Goal: Task Accomplishment & Management: Use online tool/utility

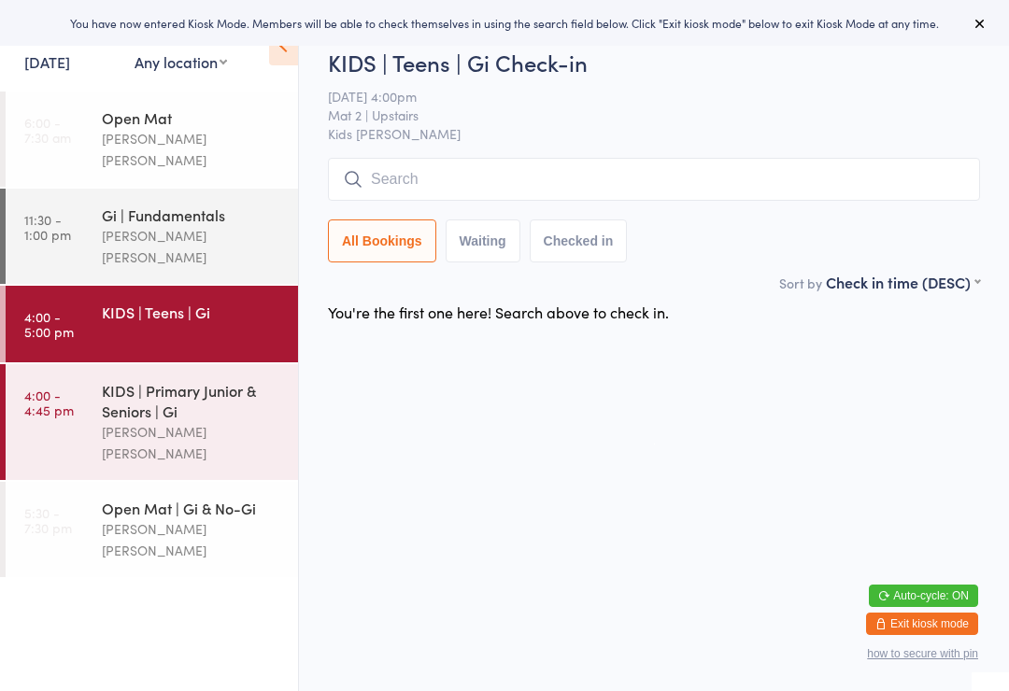
click at [232, 380] on div "KIDS | Primary Junior & Seniors | Gi" at bounding box center [192, 400] width 180 height 41
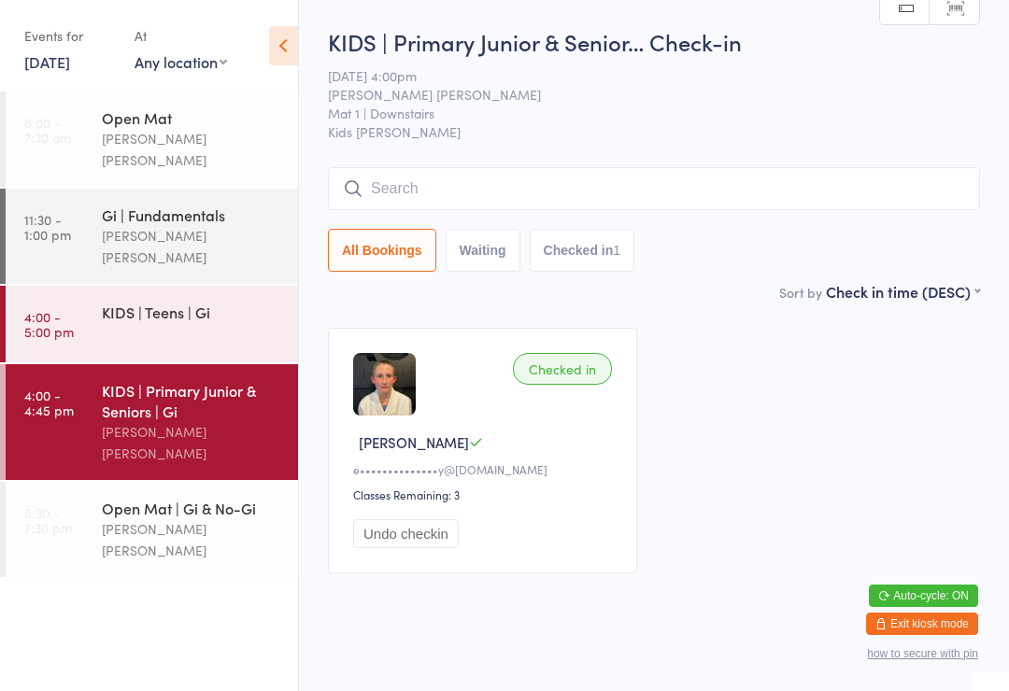
click at [621, 192] on input "search" at bounding box center [654, 188] width 652 height 43
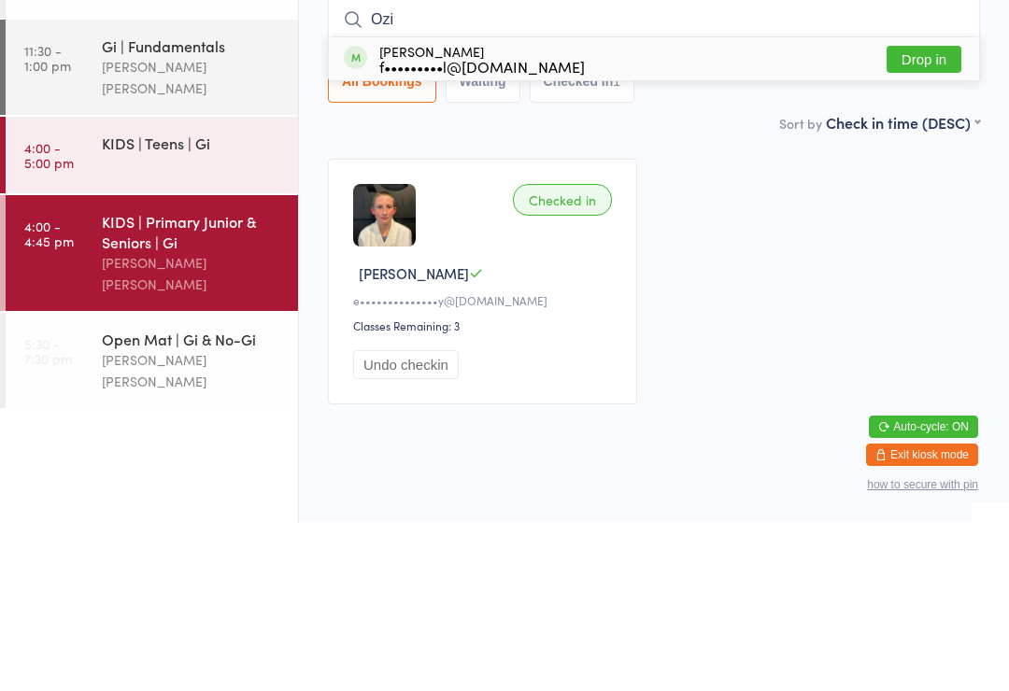
type input "Ozi"
click at [454, 213] on div "Ozias Smith f•••••••••l@gmail.com" at bounding box center [482, 228] width 206 height 30
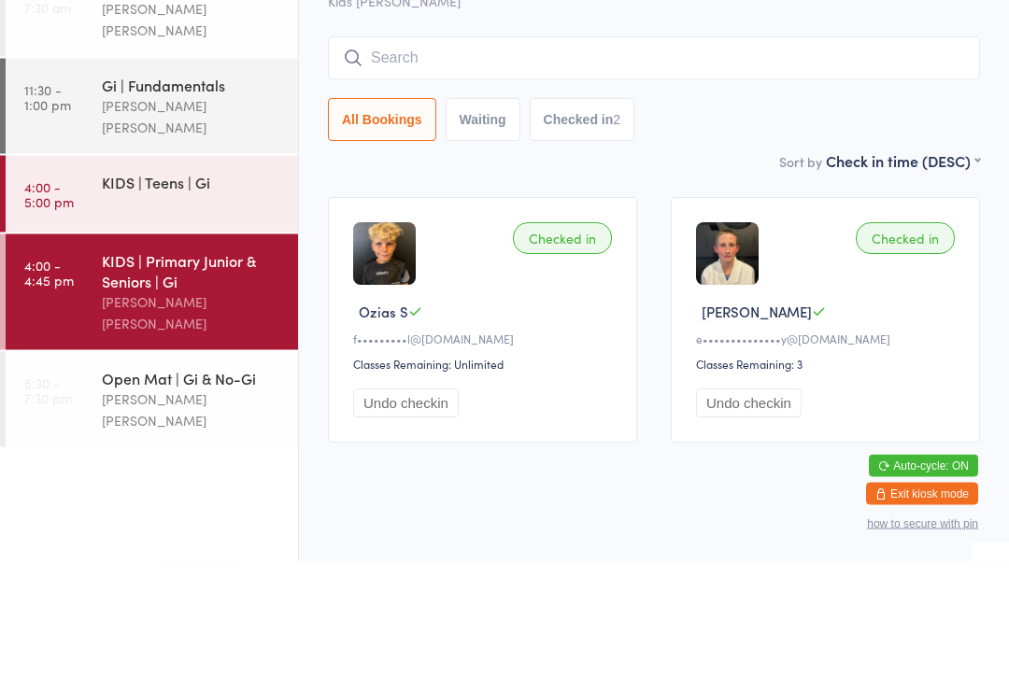
click at [136, 286] on div "KIDS | Teens | Gi" at bounding box center [200, 312] width 196 height 52
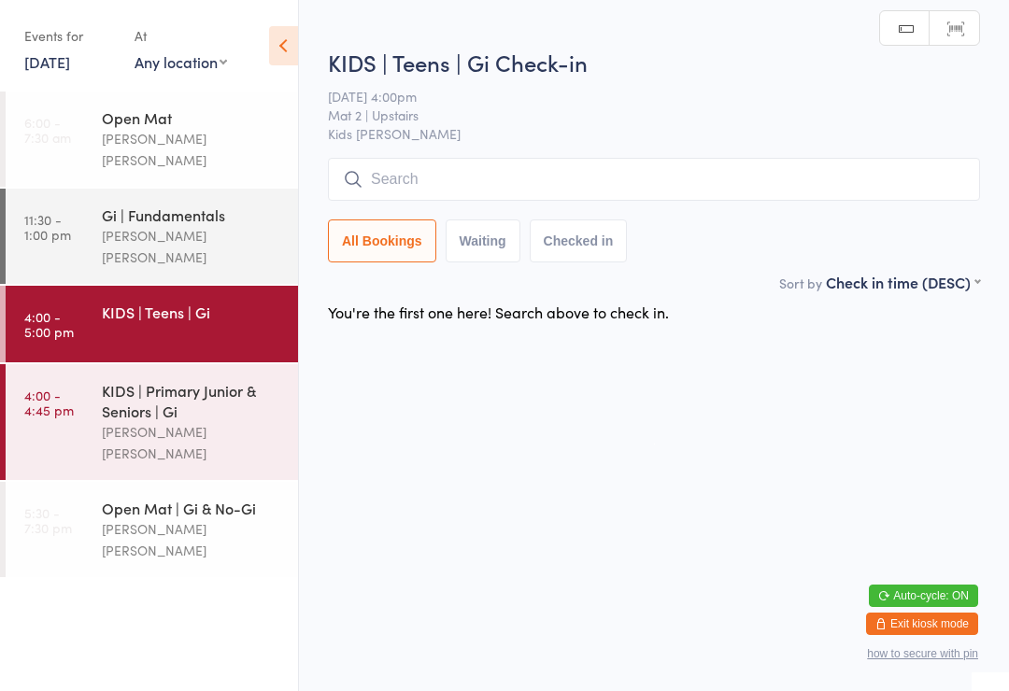
click at [403, 149] on div "KIDS | Teens | Gi Check-in 15 Aug 4:00pm Mat 2 | Upstairs Kids Jiu Jitsu Manual…" at bounding box center [654, 159] width 652 height 225
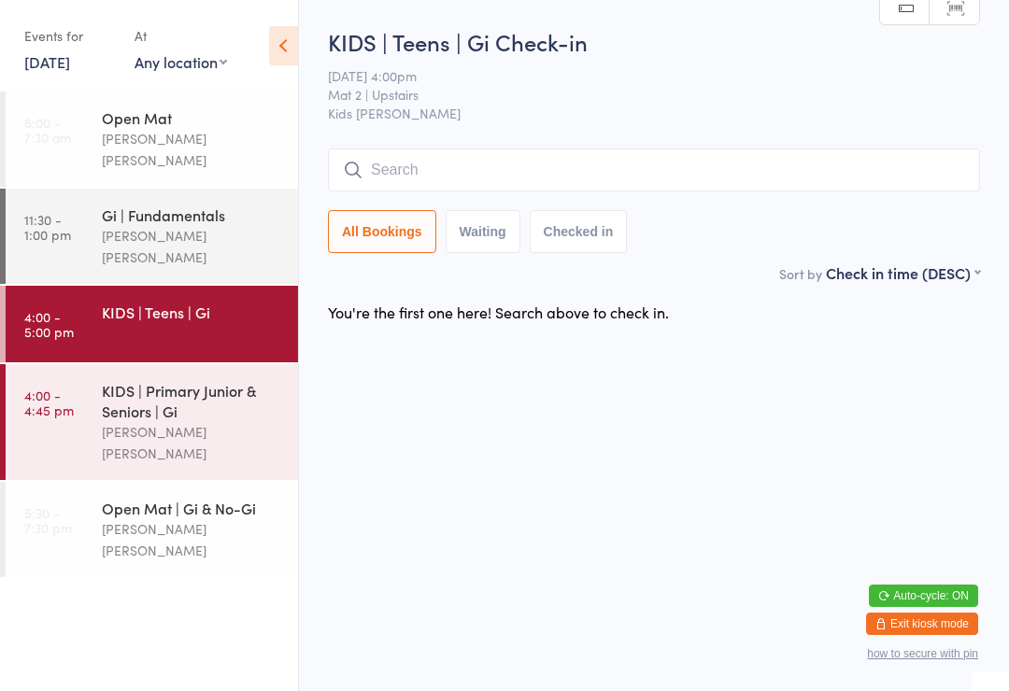
click at [383, 157] on input "search" at bounding box center [654, 170] width 652 height 43
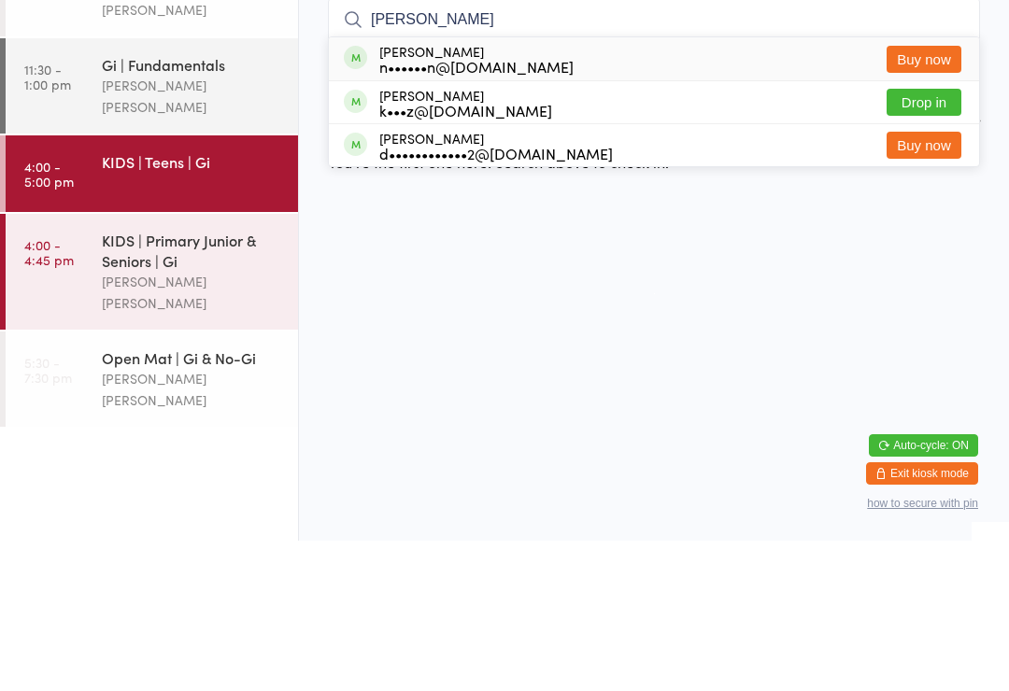
type input "Daniel"
click at [907, 239] on button "Drop in" at bounding box center [924, 252] width 75 height 27
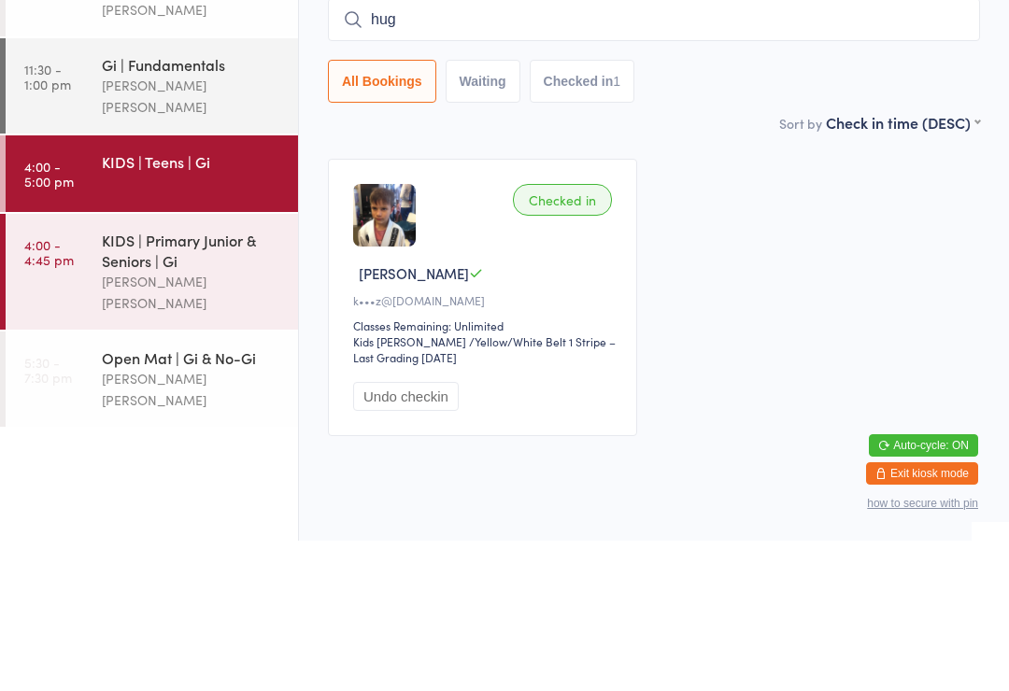
type input "hugh"
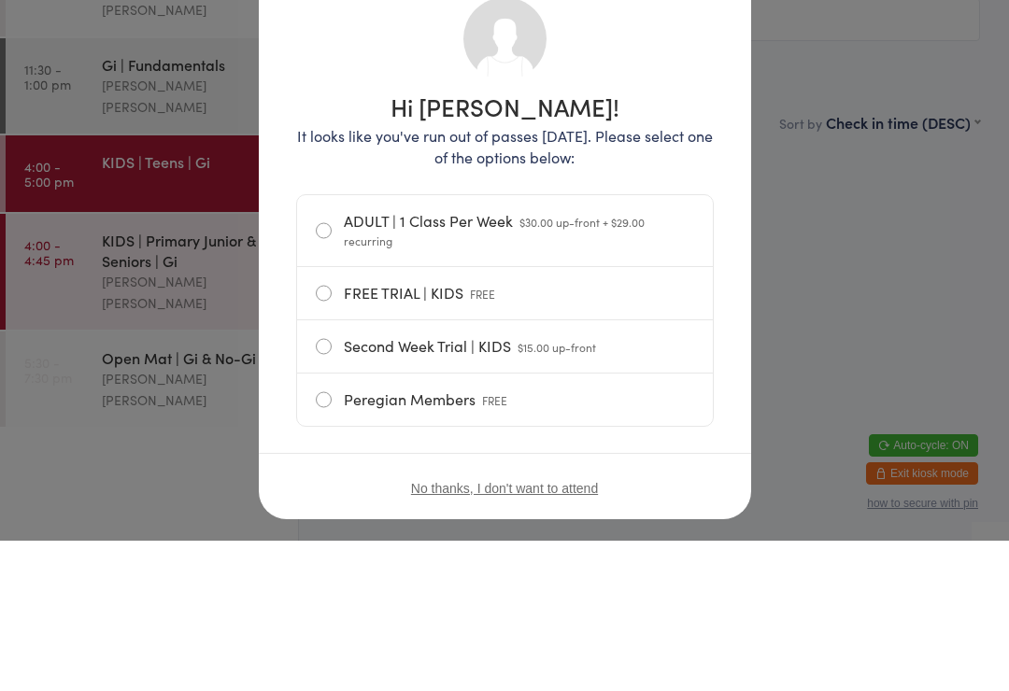
scroll to position [47, 0]
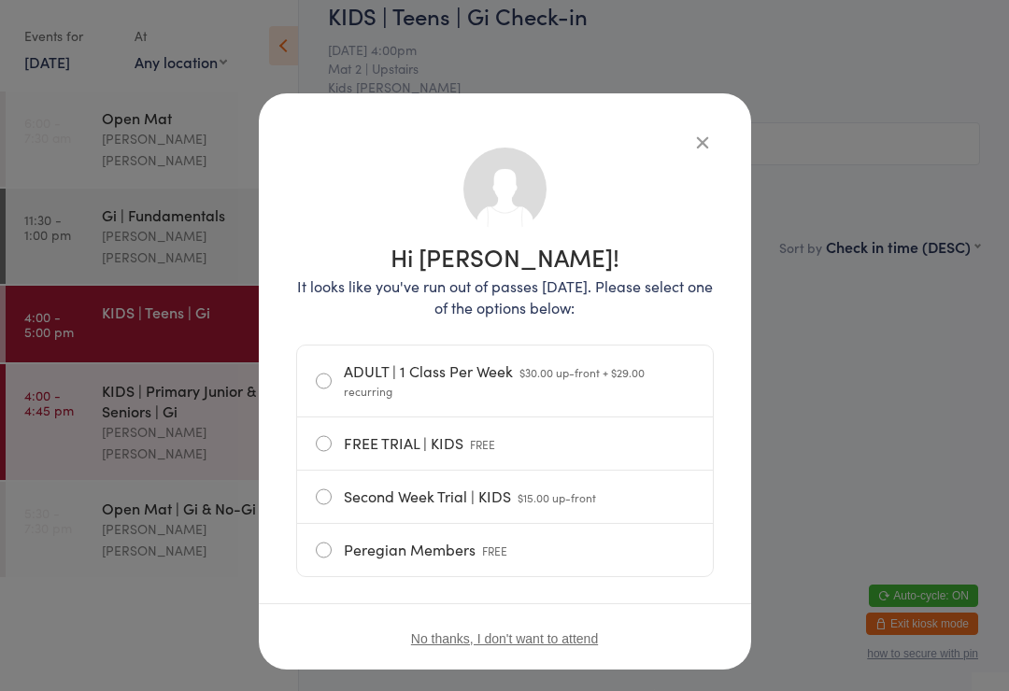
click at [710, 139] on button "button" at bounding box center [702, 142] width 22 height 22
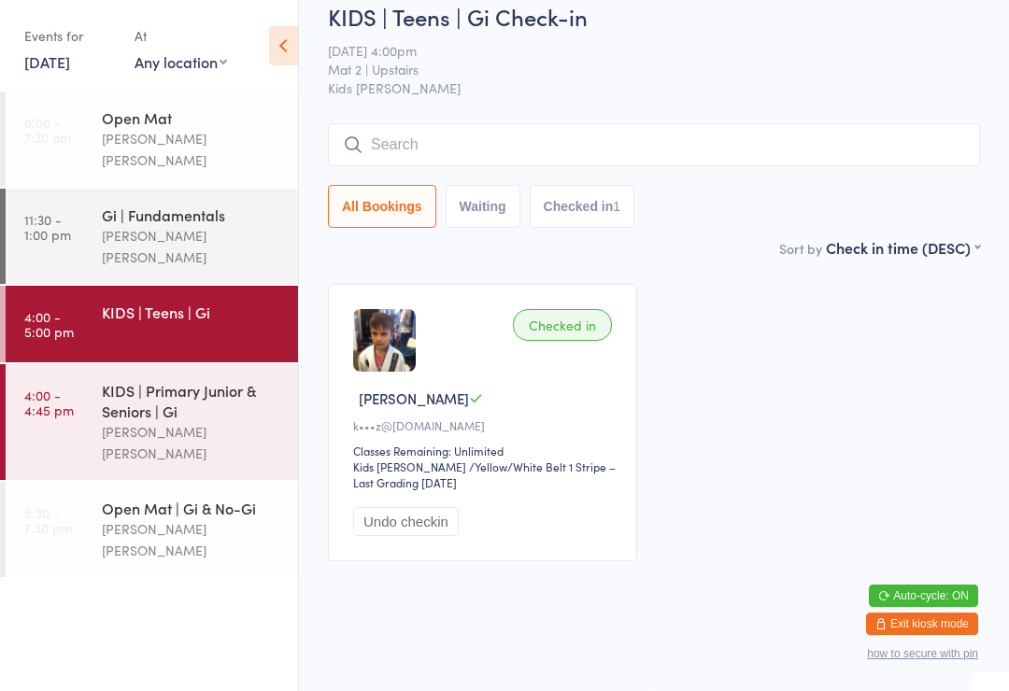
click at [697, 129] on input "search" at bounding box center [654, 144] width 652 height 43
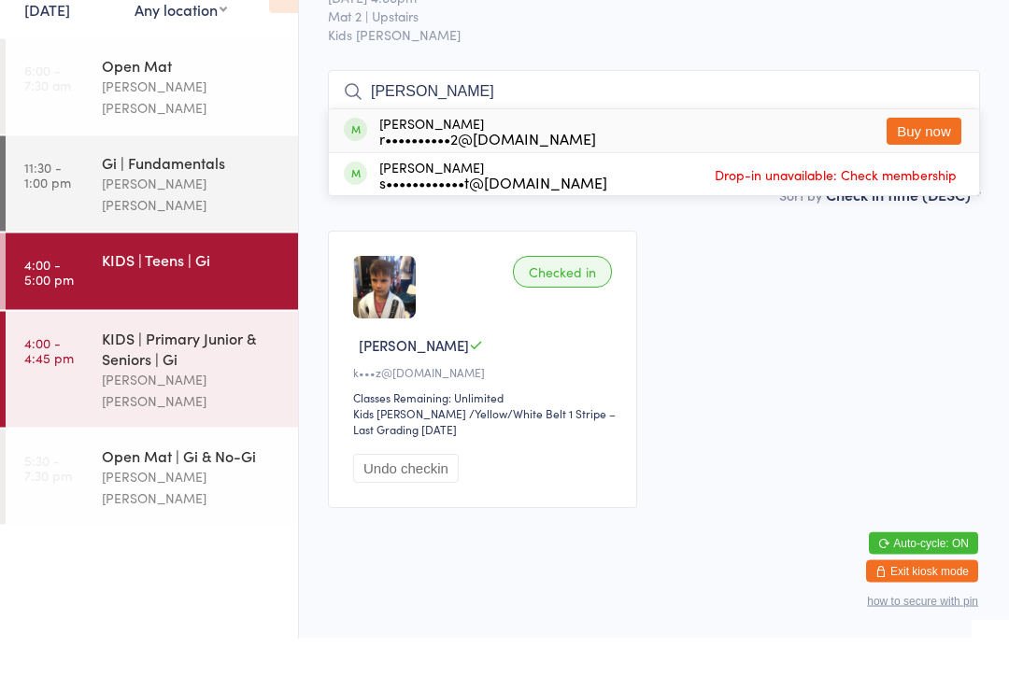
scroll to position [0, 0]
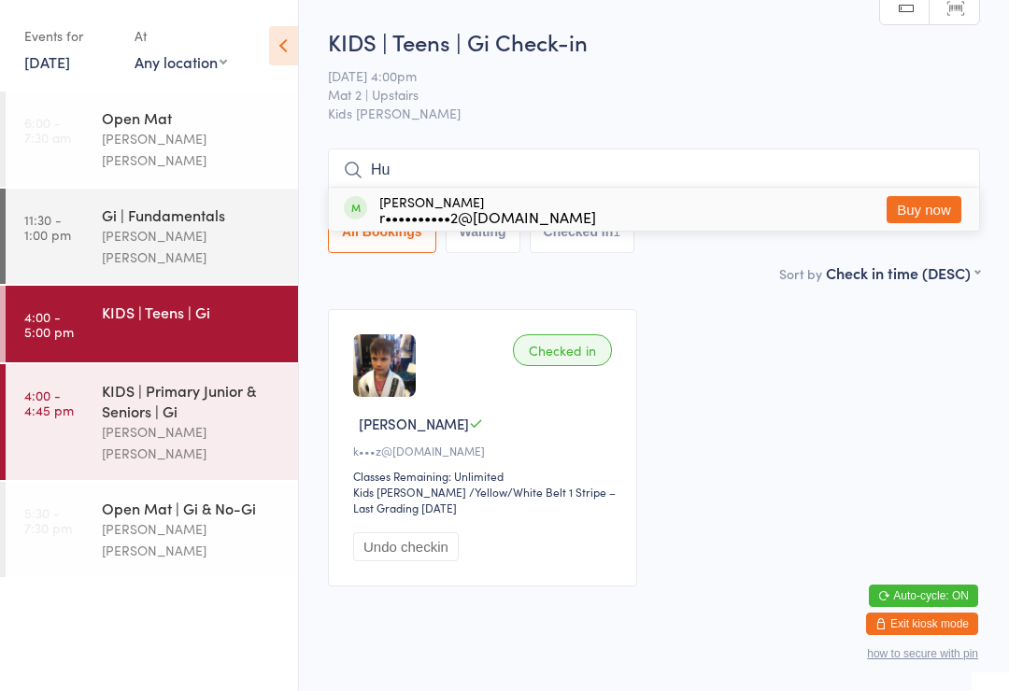
type input "H"
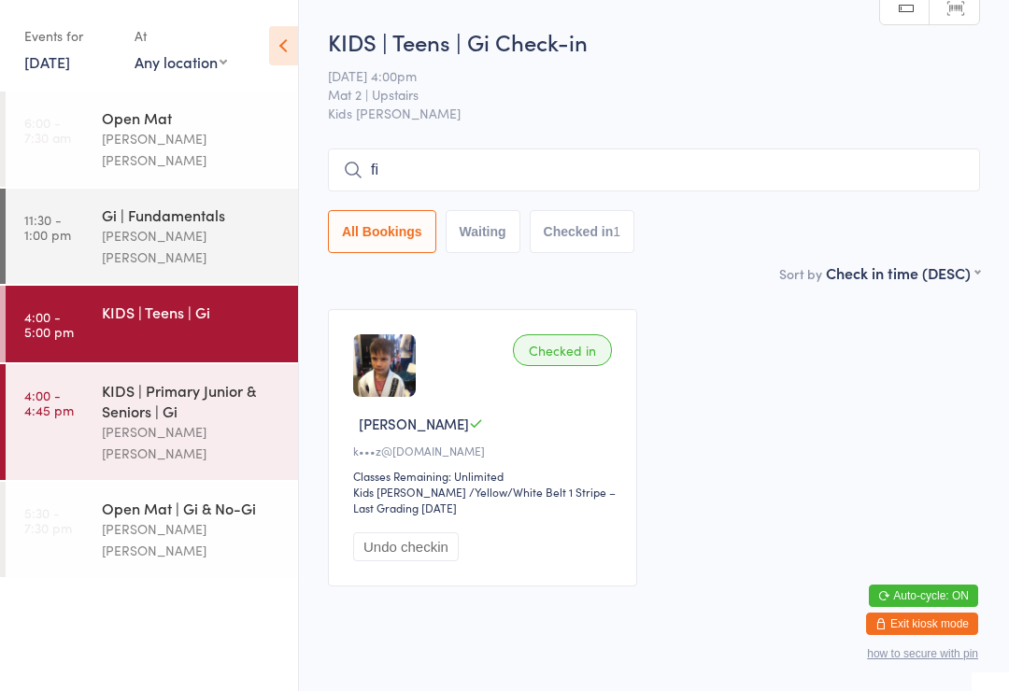
type input "f"
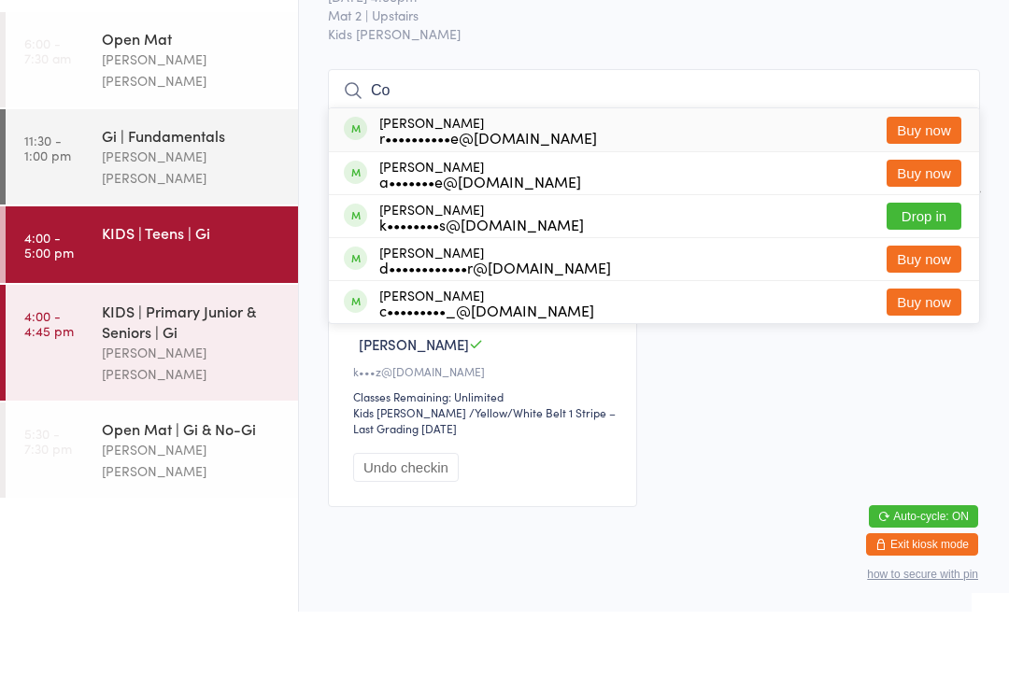
type input "C"
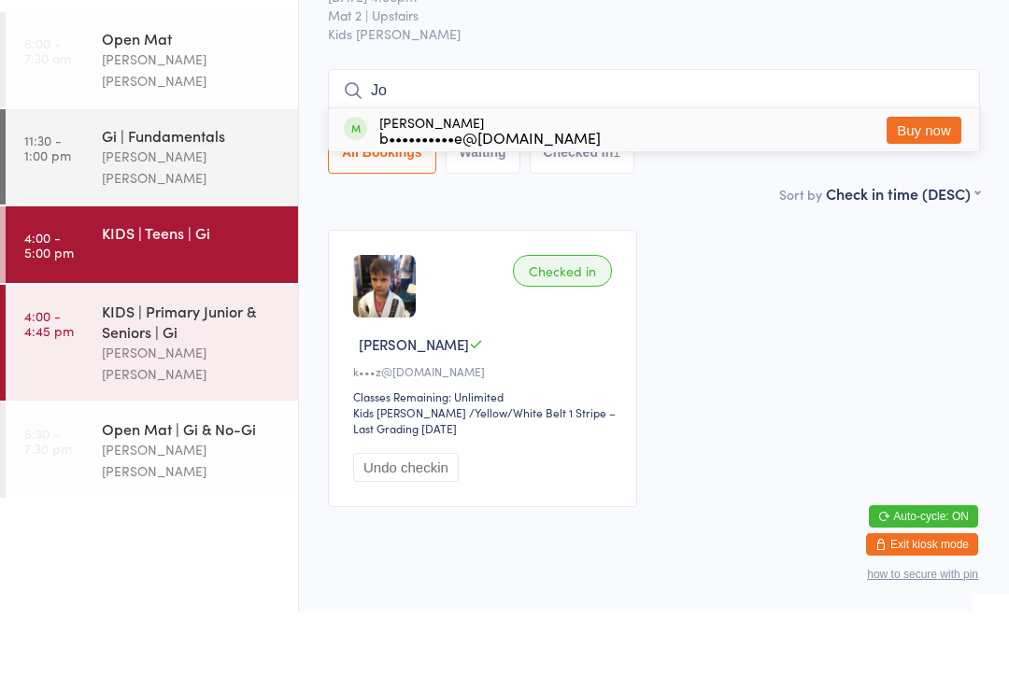
type input "J"
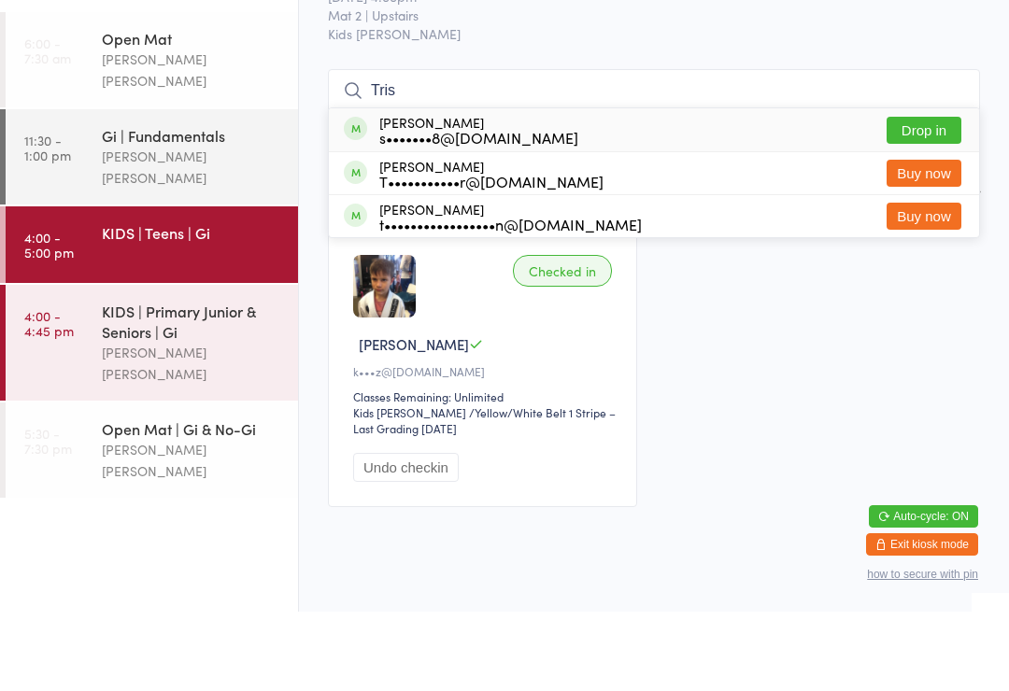
type input "Tris"
click at [934, 196] on button "Drop in" at bounding box center [924, 209] width 75 height 27
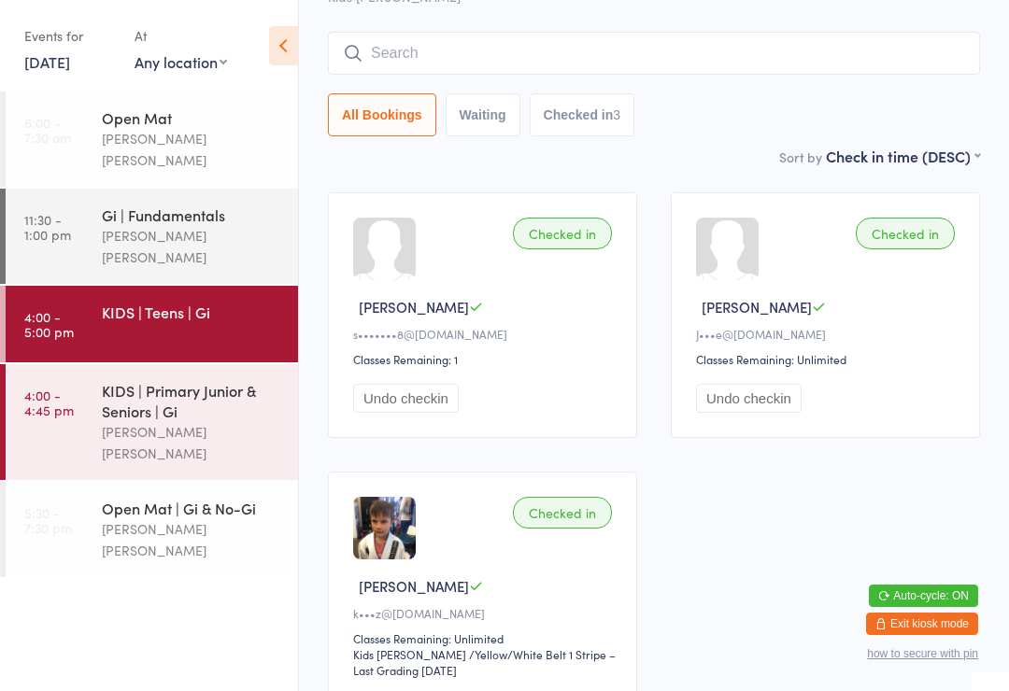
scroll to position [138, 0]
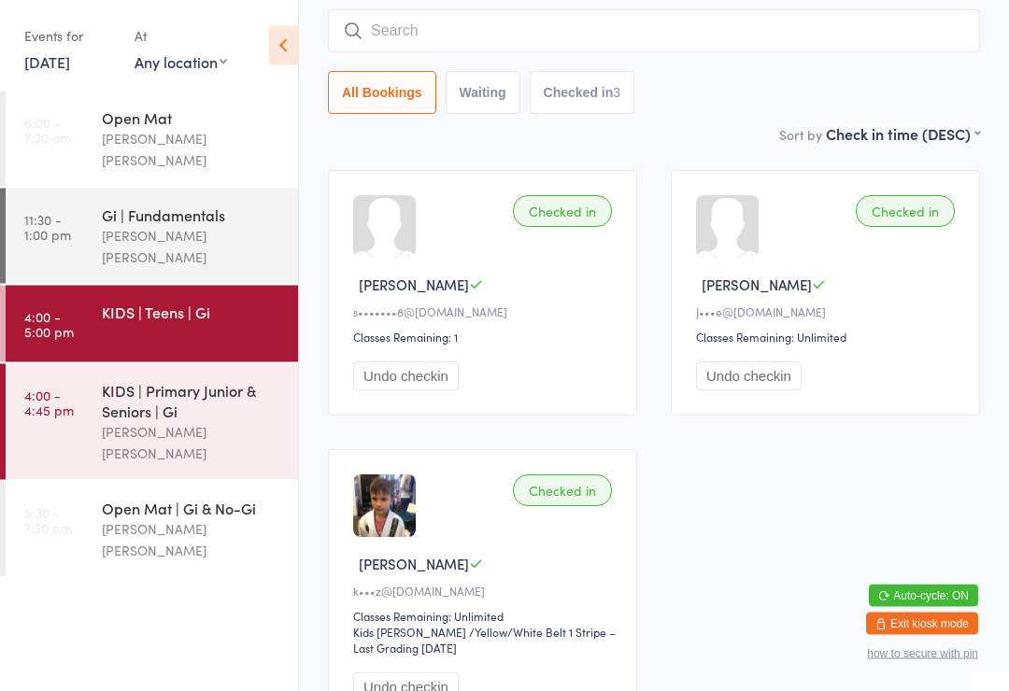
click at [443, 43] on input "search" at bounding box center [654, 31] width 652 height 43
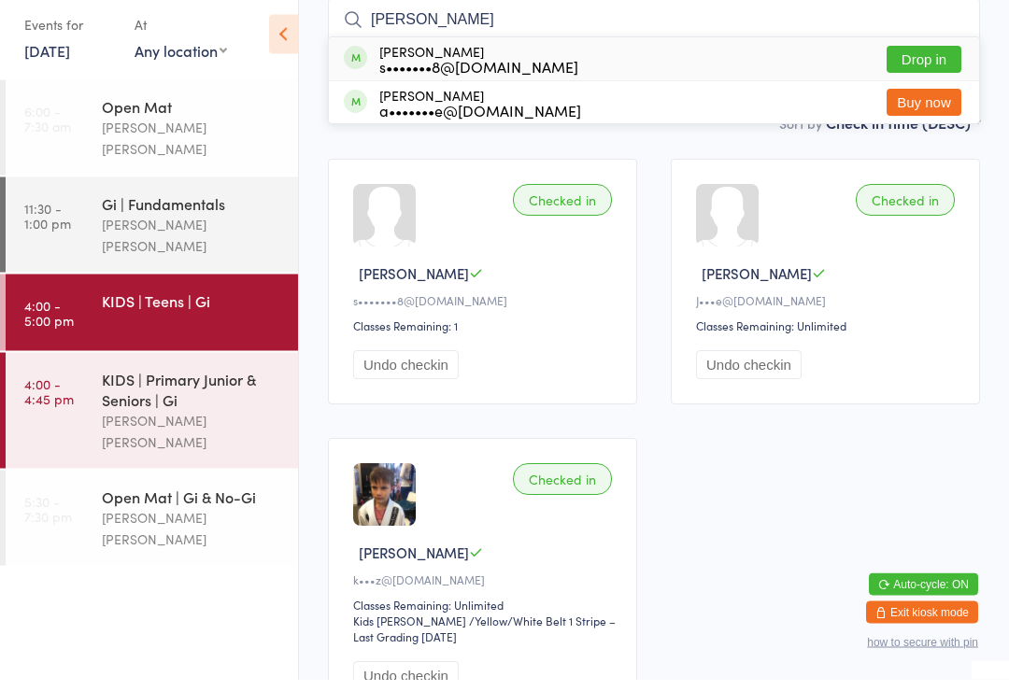
type input "Cody"
click at [951, 58] on button "Drop in" at bounding box center [924, 71] width 75 height 27
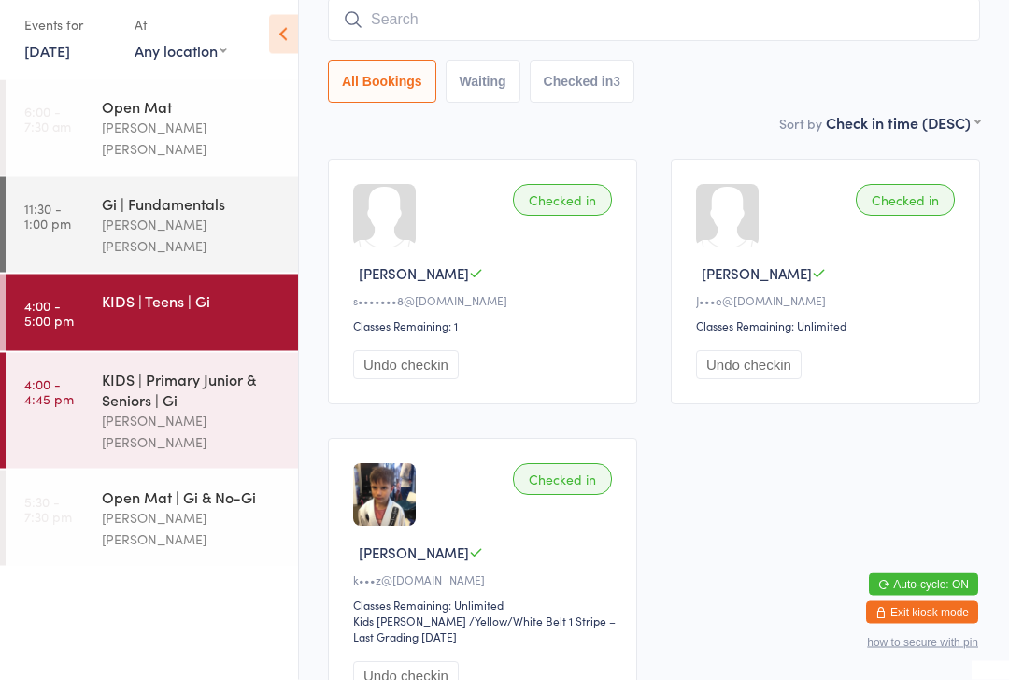
scroll to position [150, 0]
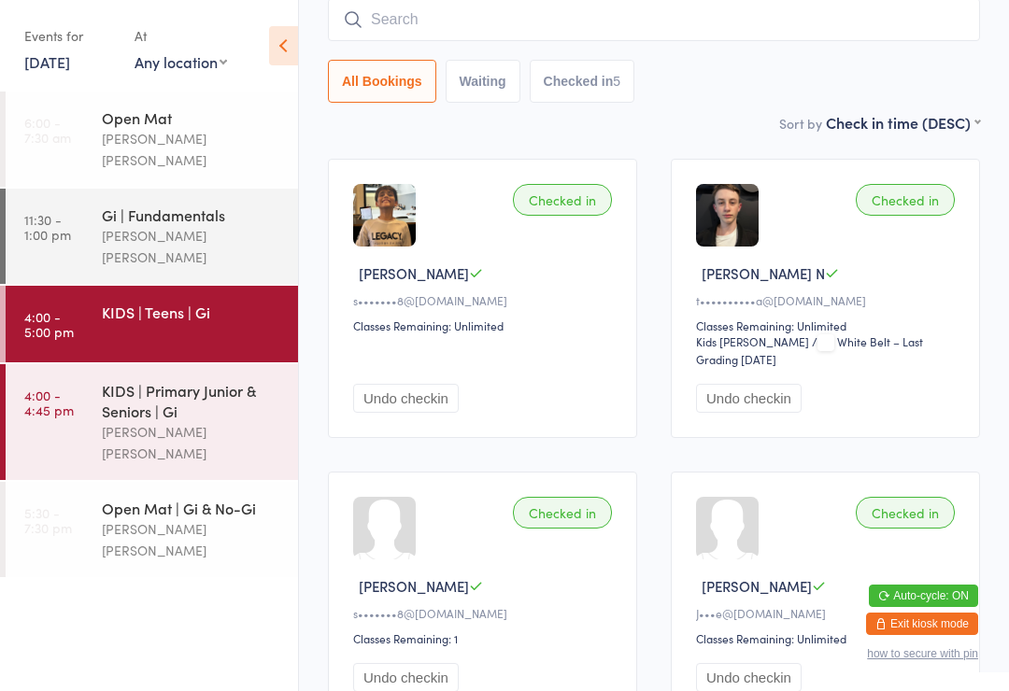
click at [455, 34] on input "search" at bounding box center [654, 19] width 652 height 43
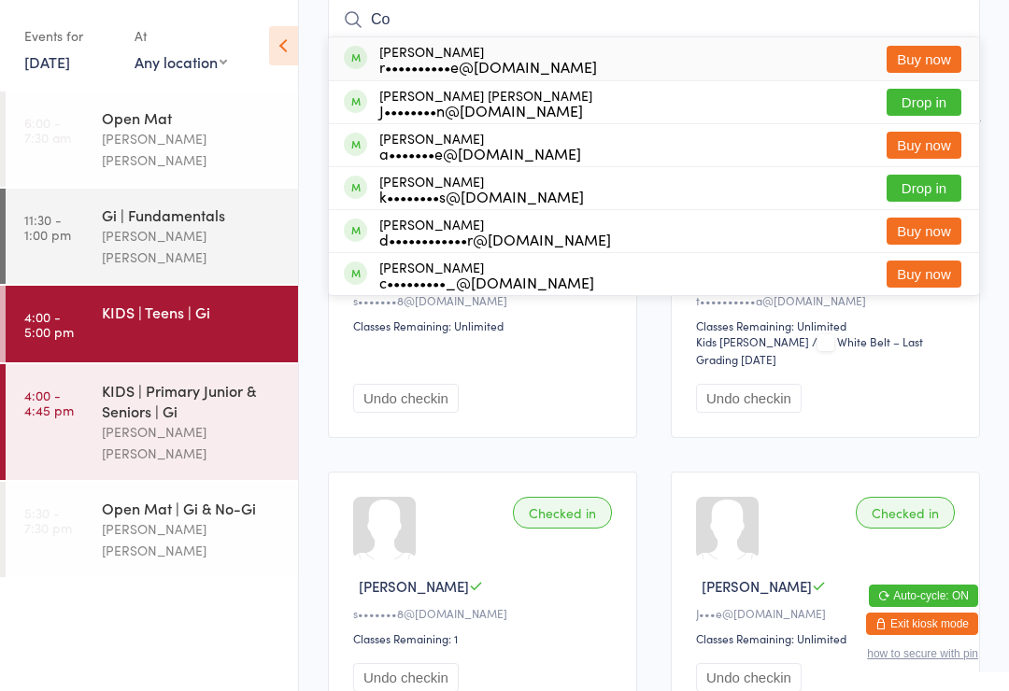
type input "C"
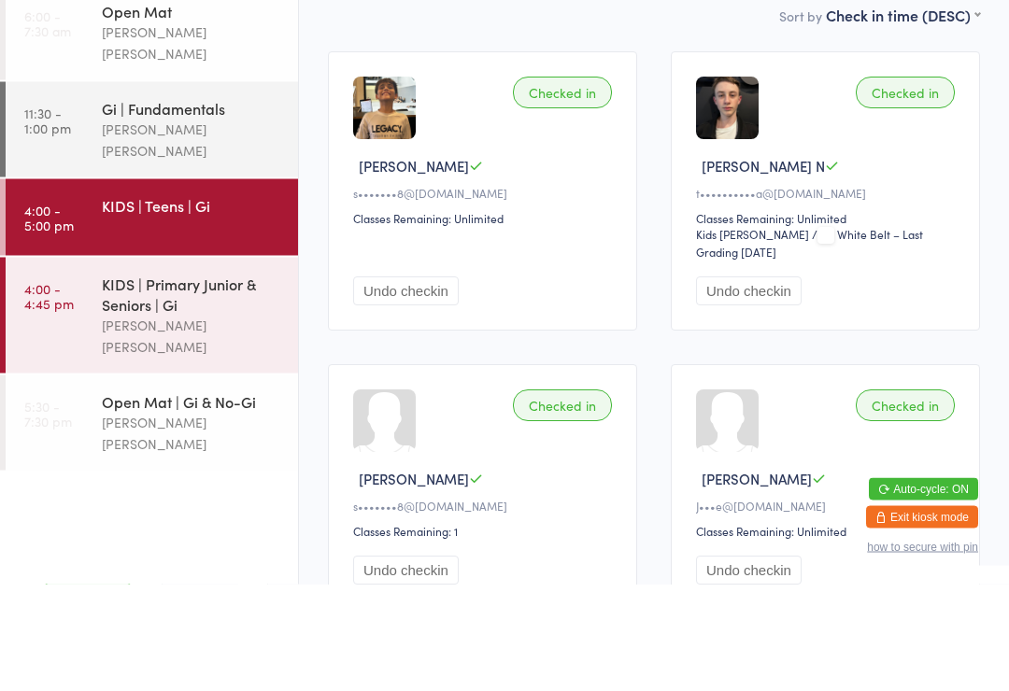
click at [206, 421] on div "[PERSON_NAME] [PERSON_NAME]" at bounding box center [192, 442] width 180 height 43
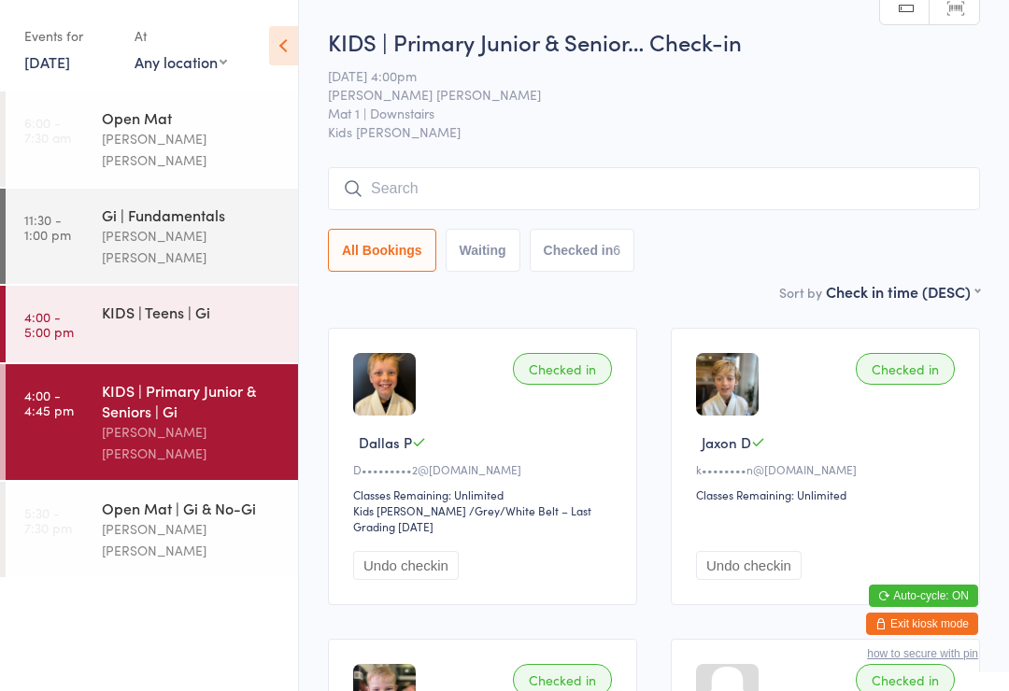
click at [196, 291] on div "KIDS | Teens | Gi" at bounding box center [200, 312] width 196 height 52
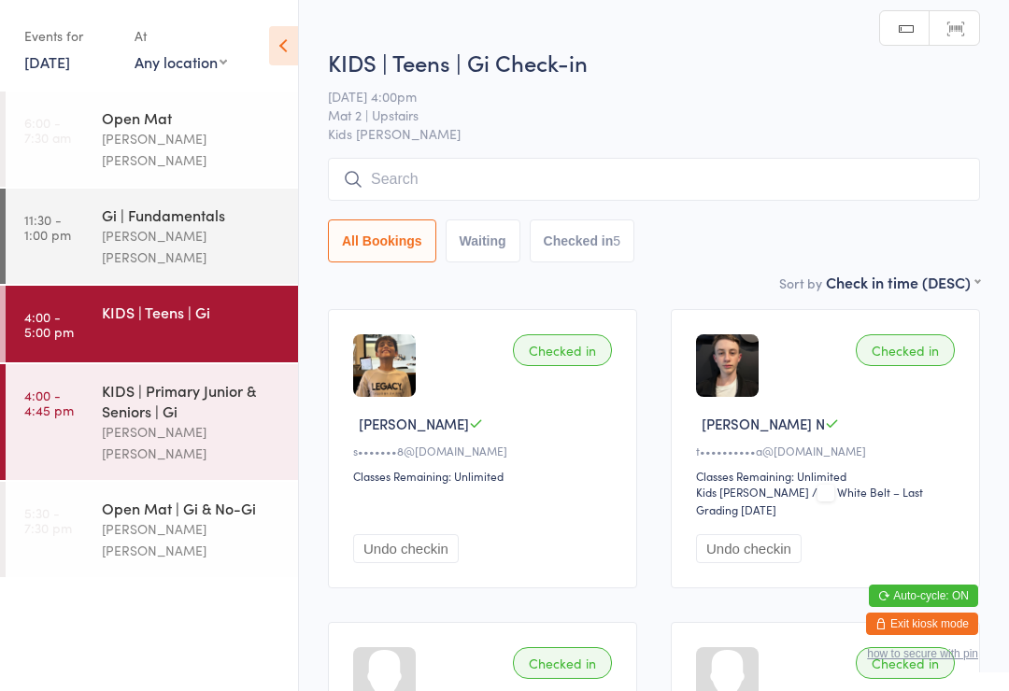
click at [446, 189] on input "search" at bounding box center [654, 179] width 652 height 43
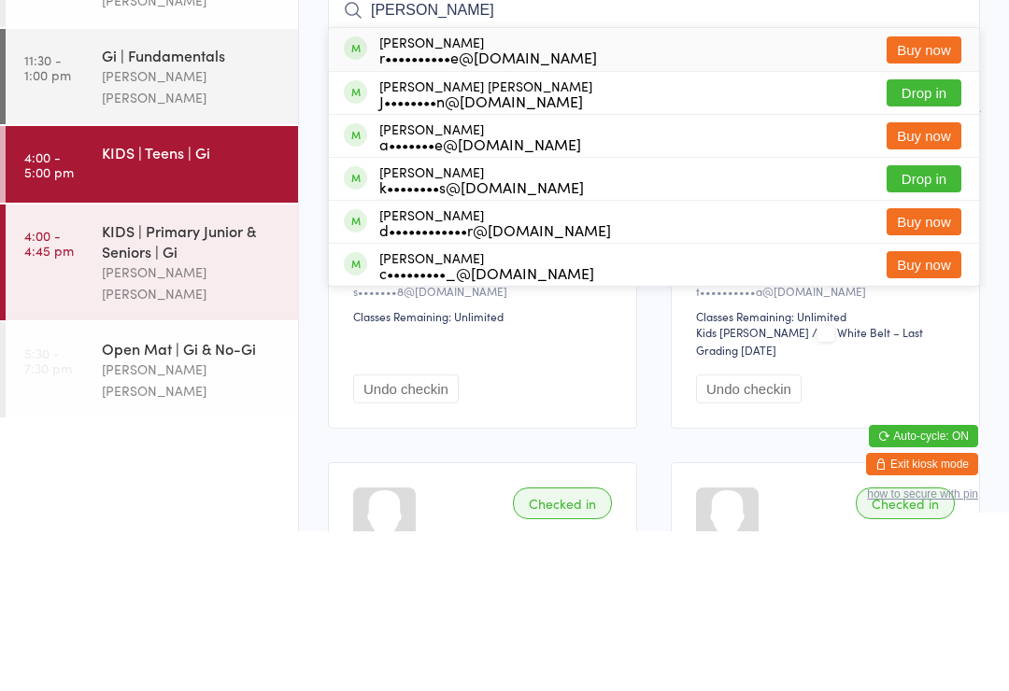
type input "Cooper"
click at [926, 239] on button "Drop in" at bounding box center [924, 252] width 75 height 27
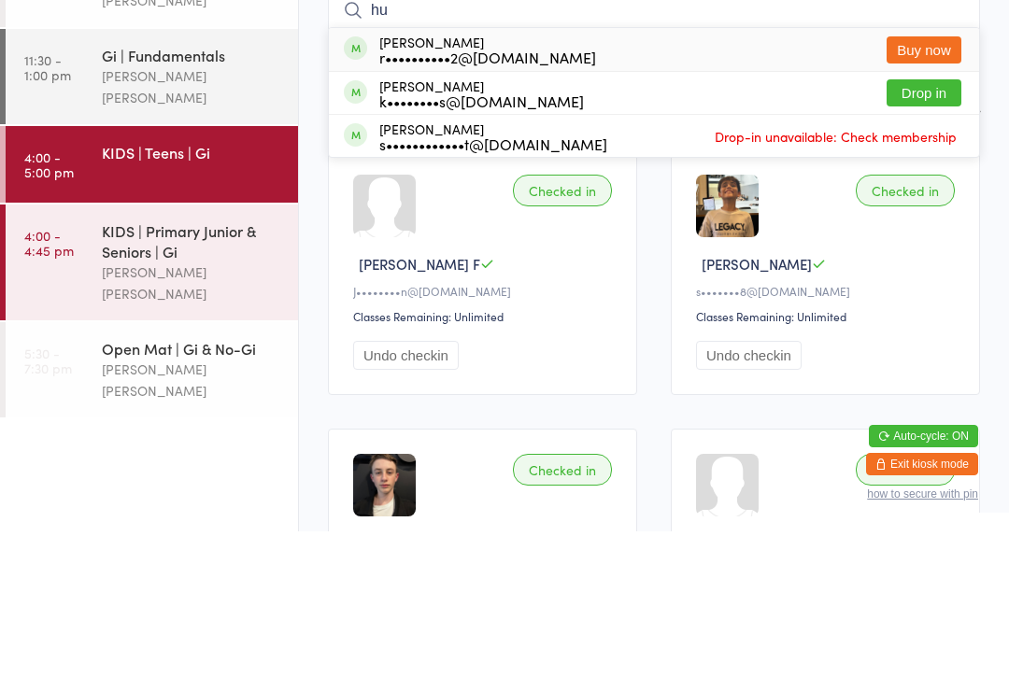
type input "h"
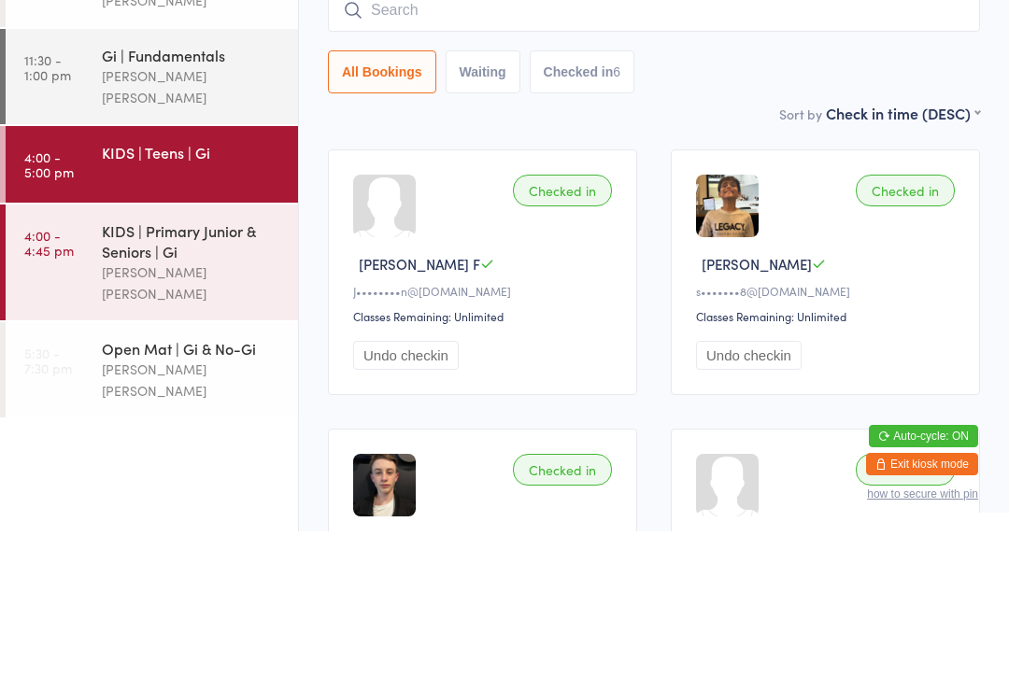
click at [226, 421] on div "[PERSON_NAME] [PERSON_NAME]" at bounding box center [192, 442] width 180 height 43
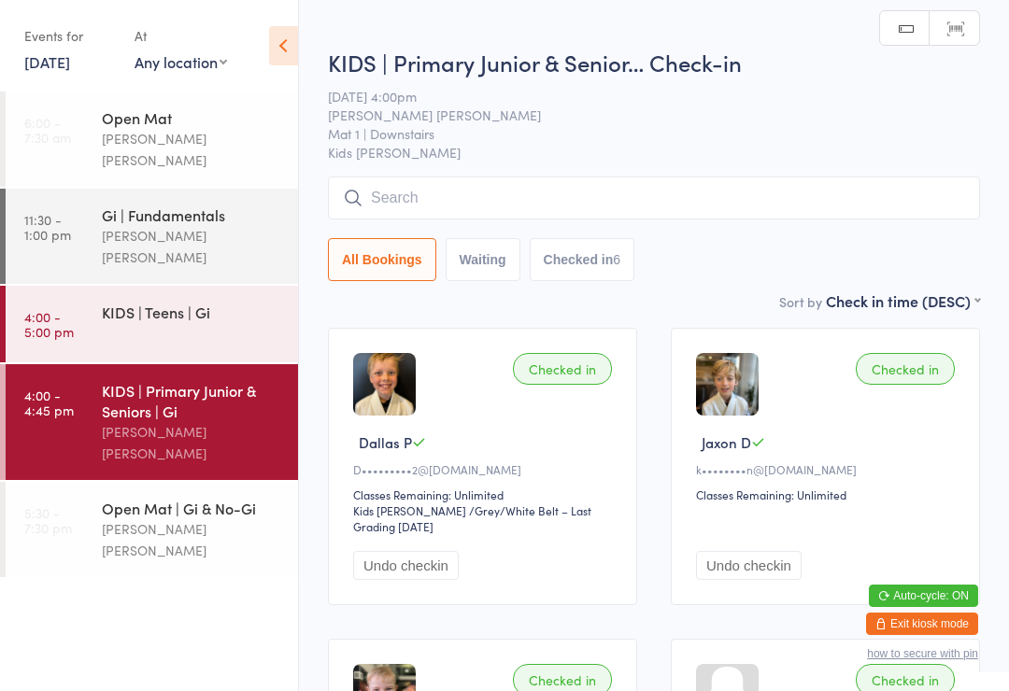
click at [416, 209] on input "search" at bounding box center [654, 198] width 652 height 43
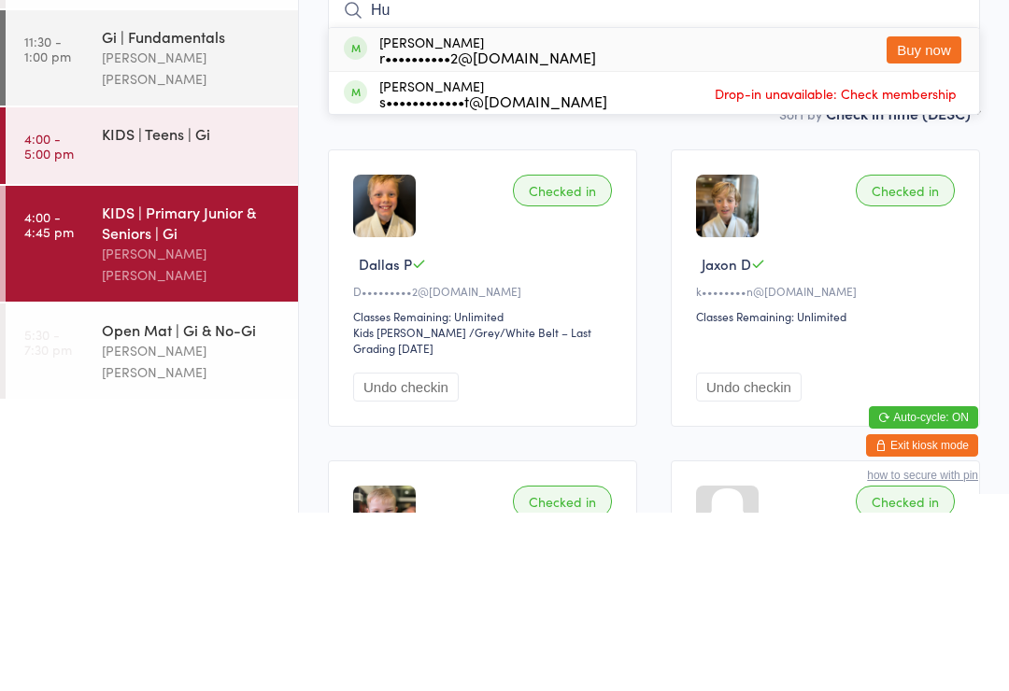
type input "H"
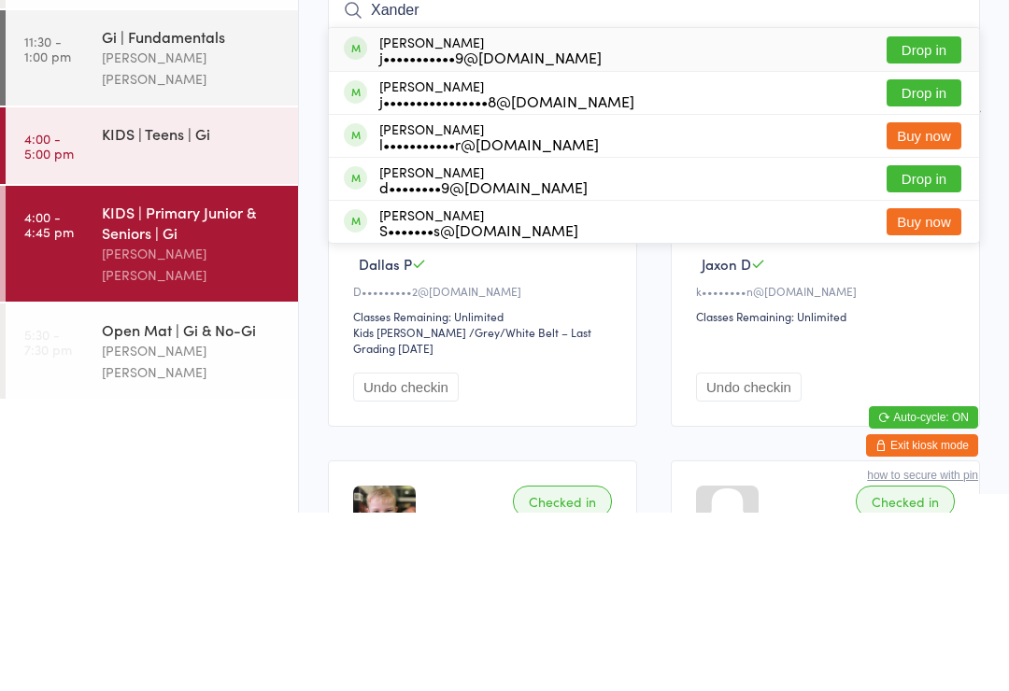
type input "Xander"
click at [917, 215] on button "Drop in" at bounding box center [924, 228] width 75 height 27
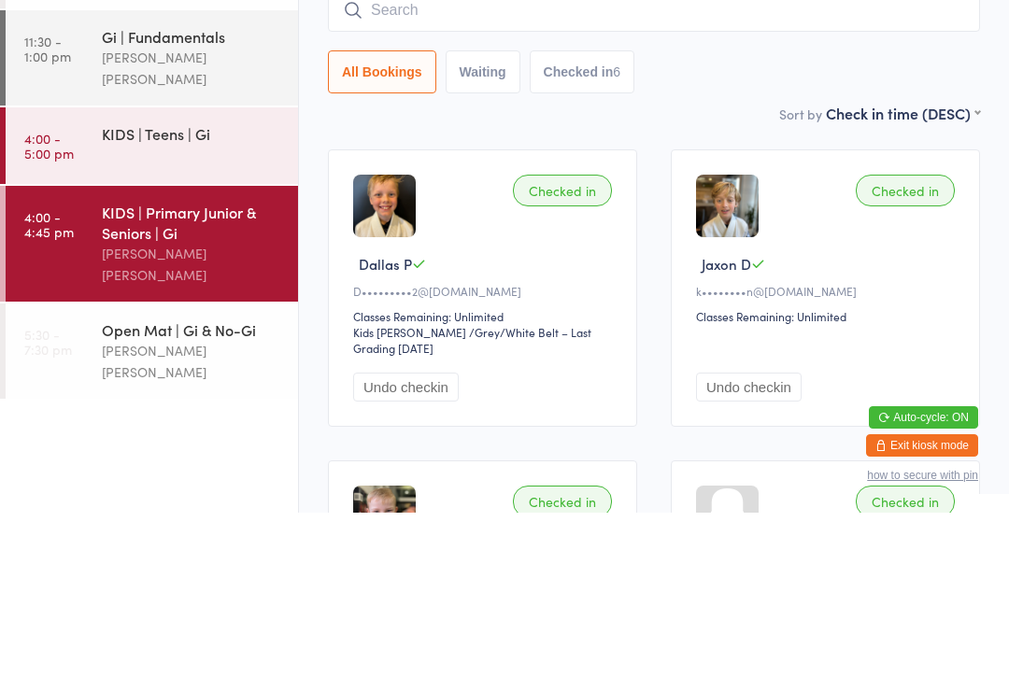
scroll to position [178, 0]
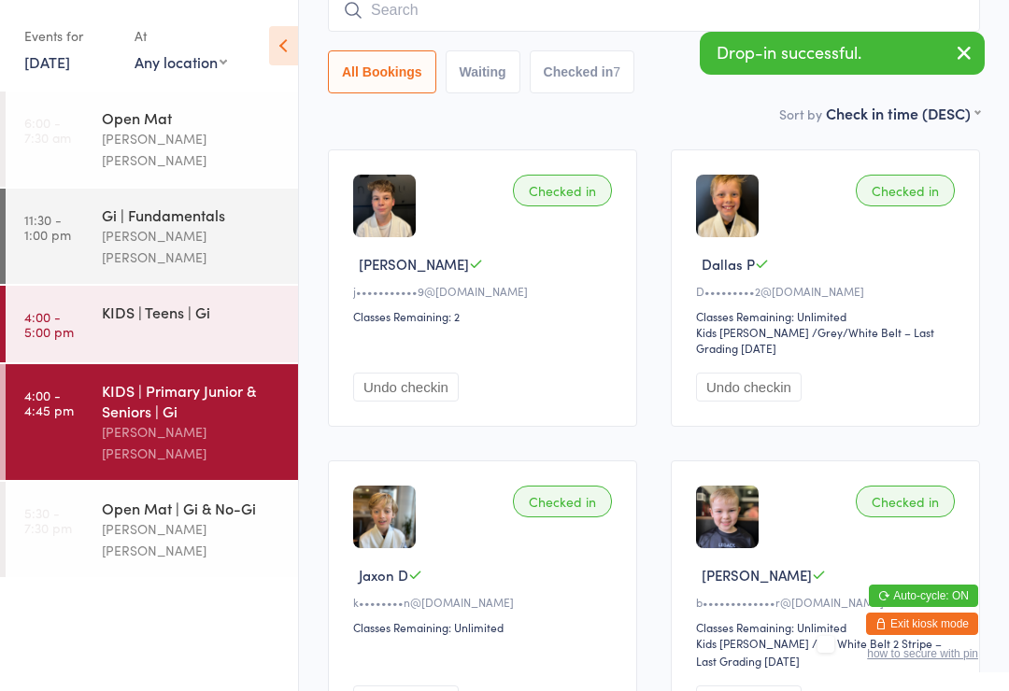
click at [422, 8] on input "search" at bounding box center [654, 10] width 652 height 43
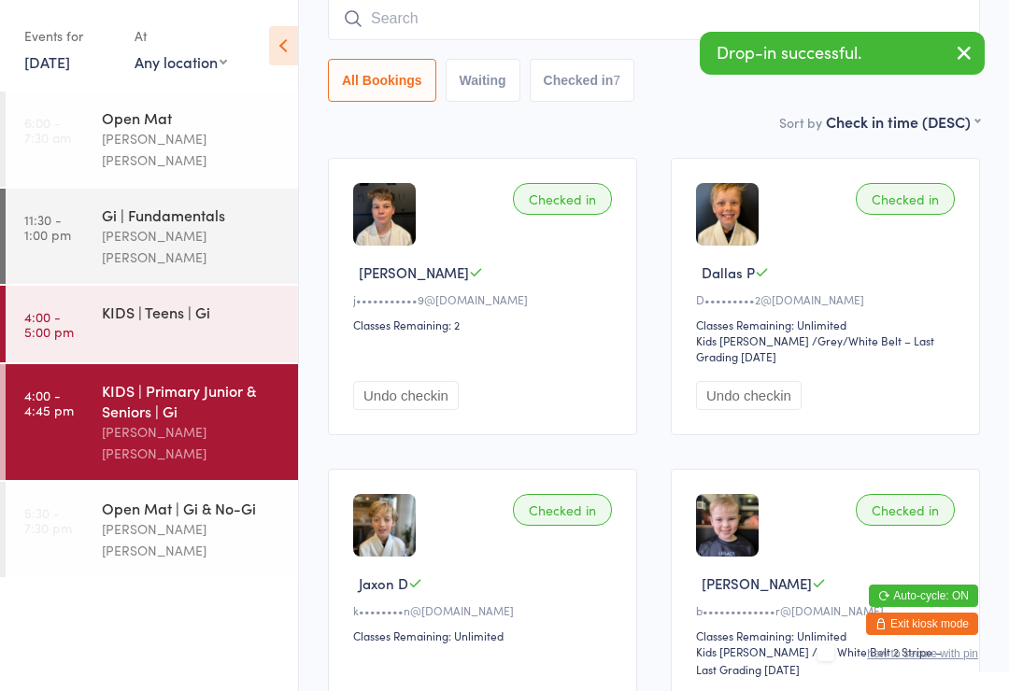
scroll to position [169, 0]
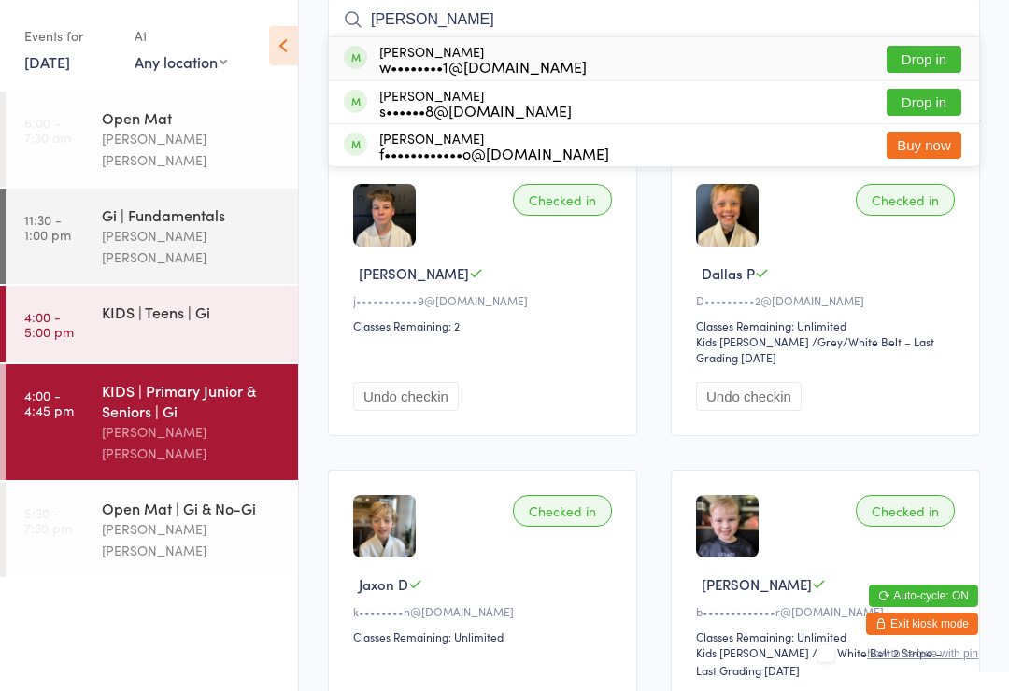
type input "Noah"
click at [928, 64] on button "Drop in" at bounding box center [924, 59] width 75 height 27
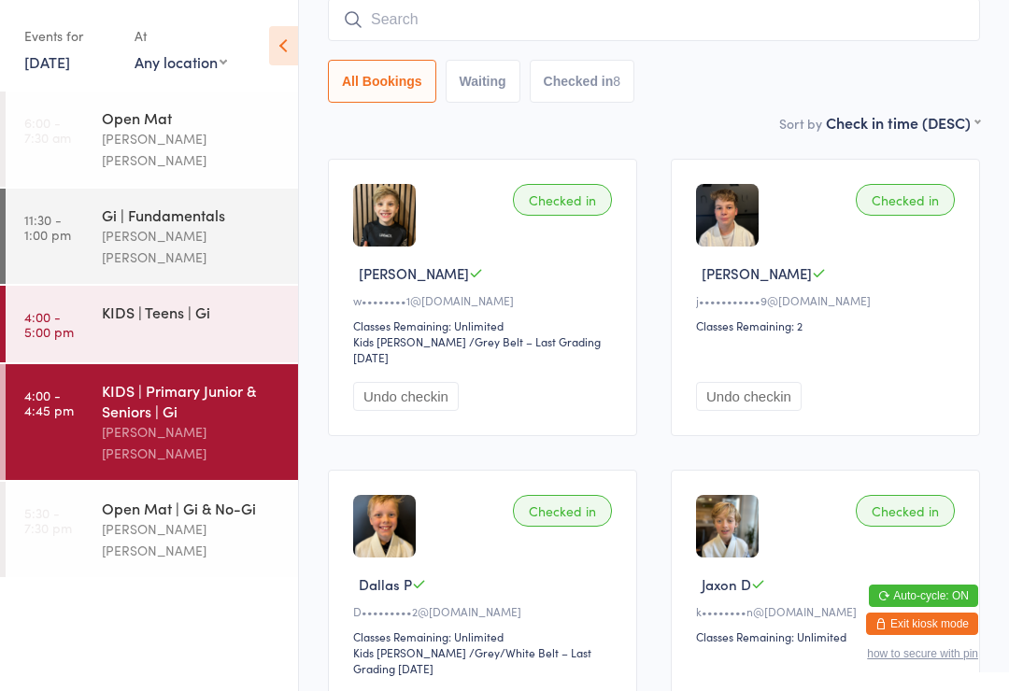
click at [432, 32] on input "search" at bounding box center [654, 19] width 652 height 43
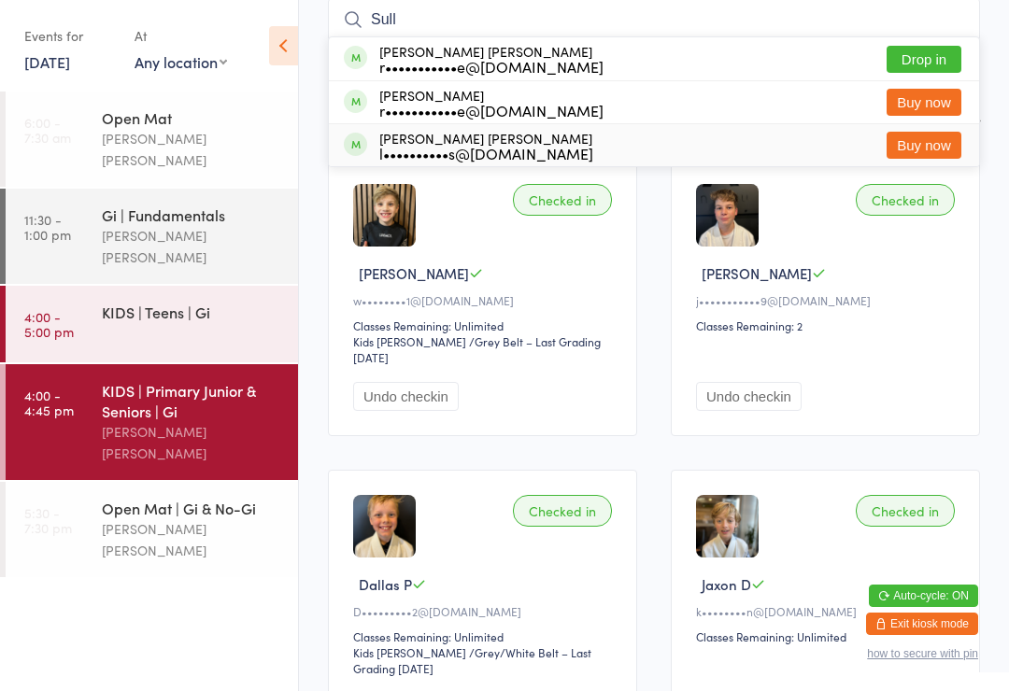
type input "Sull"
click at [453, 146] on div "l••••••••••s@gmail.com" at bounding box center [486, 153] width 214 height 15
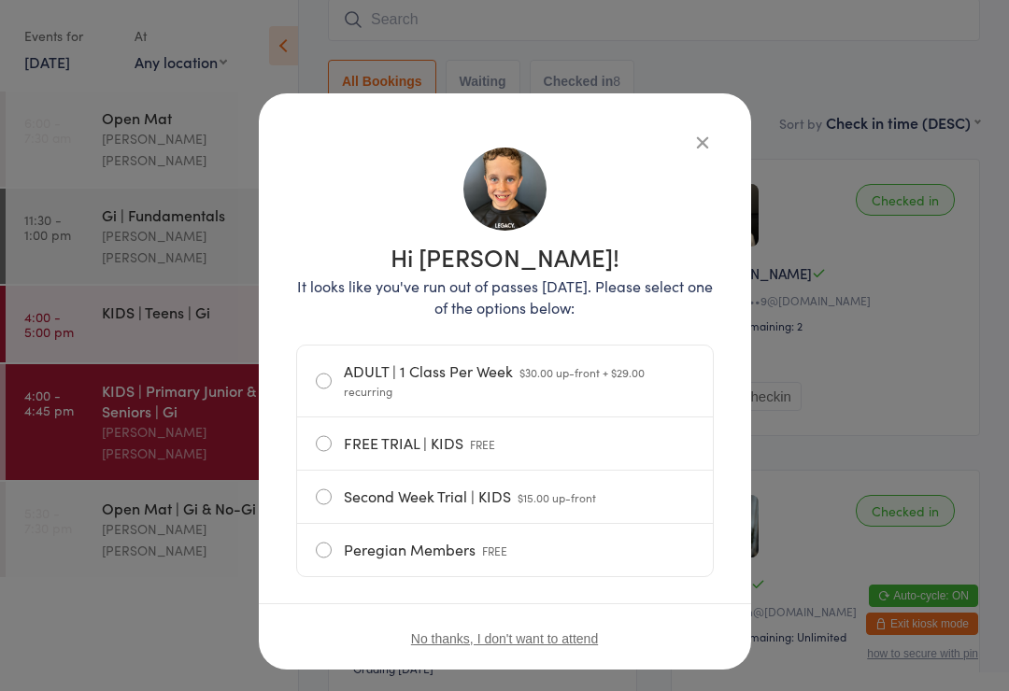
click at [692, 142] on icon "button" at bounding box center [702, 142] width 21 height 21
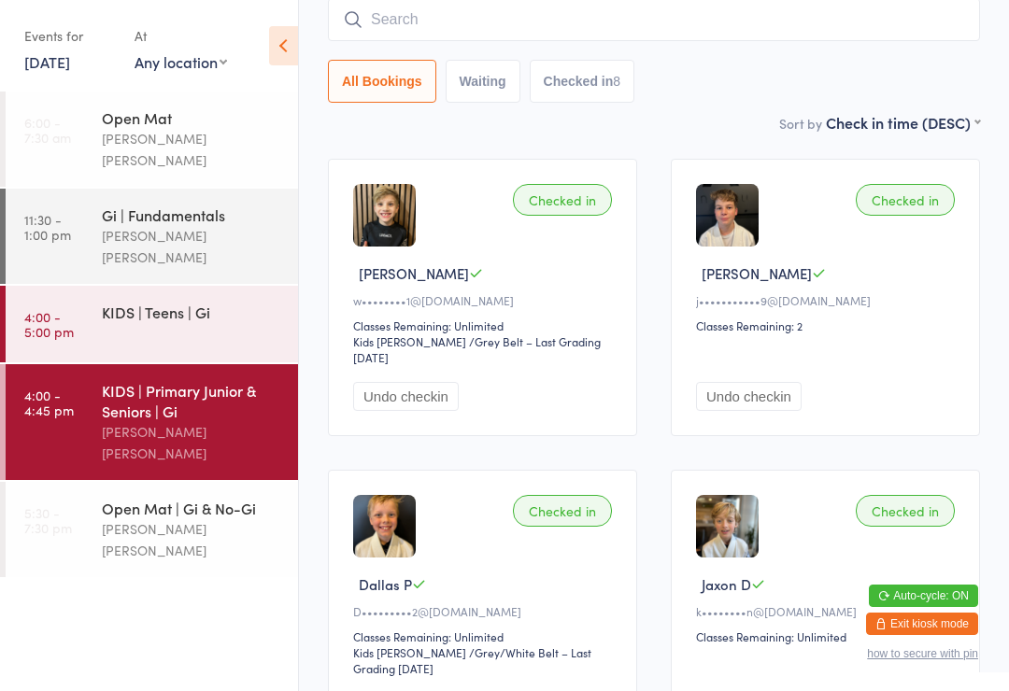
click at [163, 482] on div "Open Mat | Gi & No-Gi Lucas Costa Santana" at bounding box center [200, 529] width 196 height 95
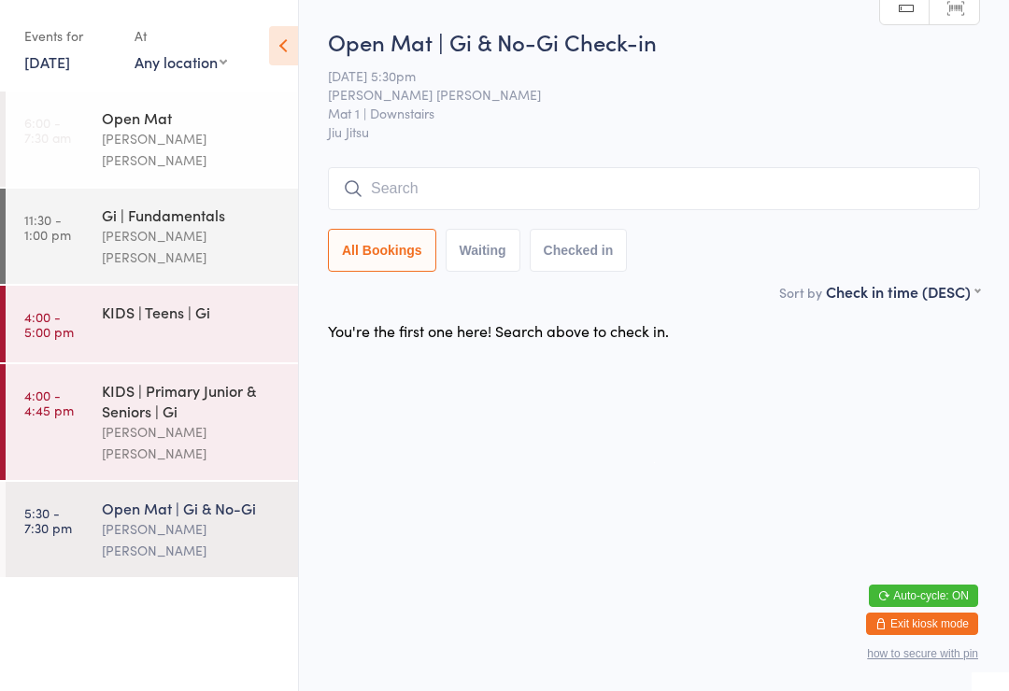
click at [206, 380] on div "KIDS | Primary Junior & Seniors | Gi" at bounding box center [192, 400] width 180 height 41
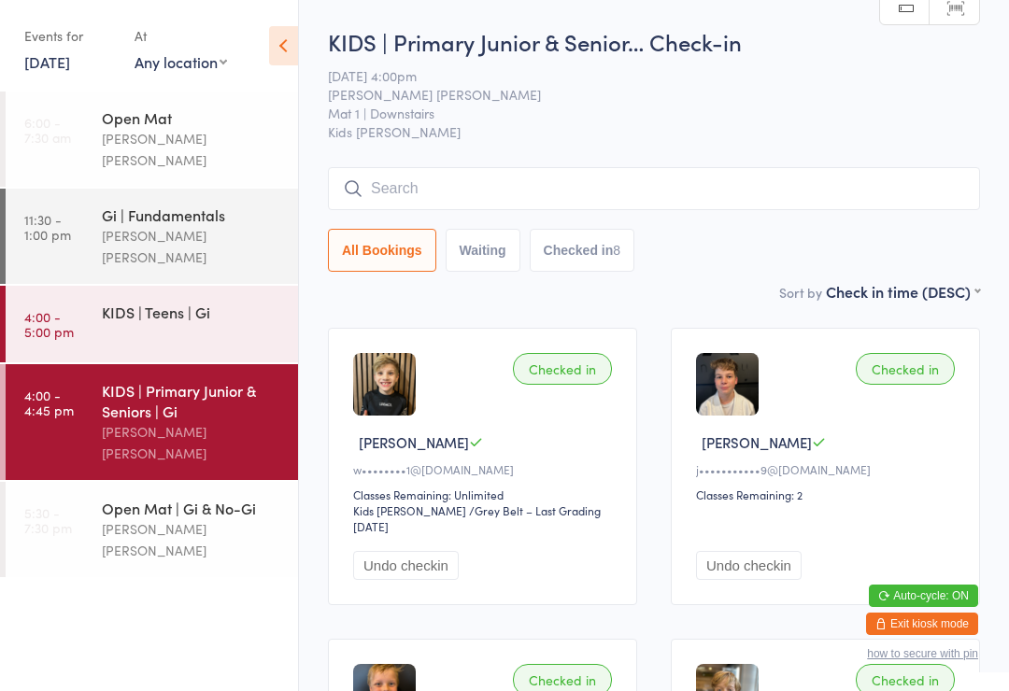
click at [200, 420] on div "KIDS | Primary Junior & Seniors | Gi Lucas Costa Santana" at bounding box center [200, 422] width 196 height 116
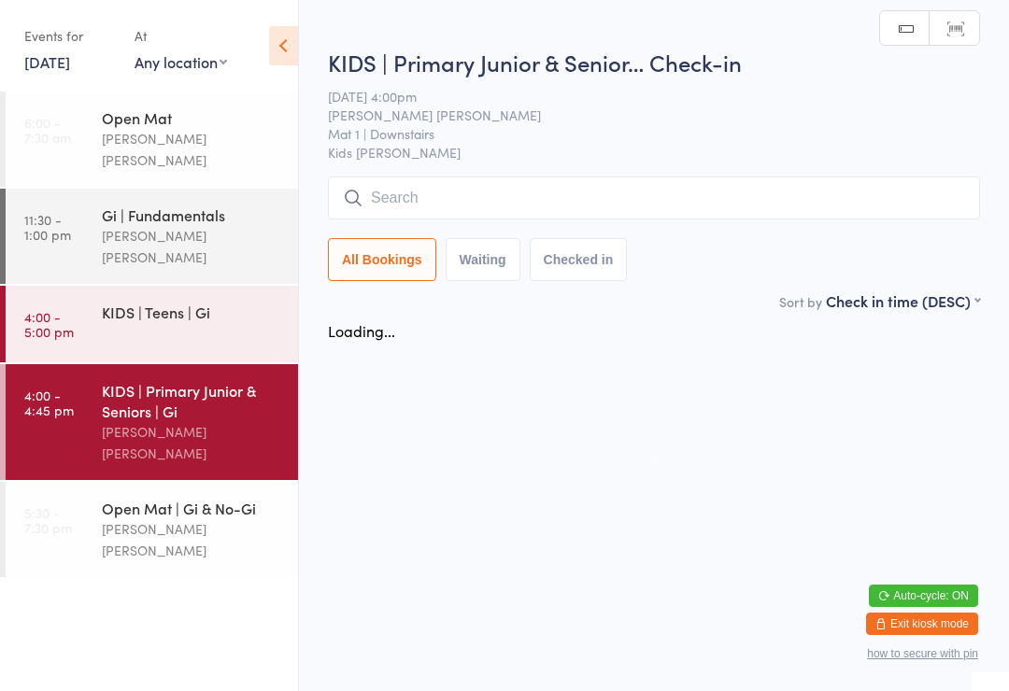
click at [209, 518] on div "[PERSON_NAME] [PERSON_NAME]" at bounding box center [192, 539] width 180 height 43
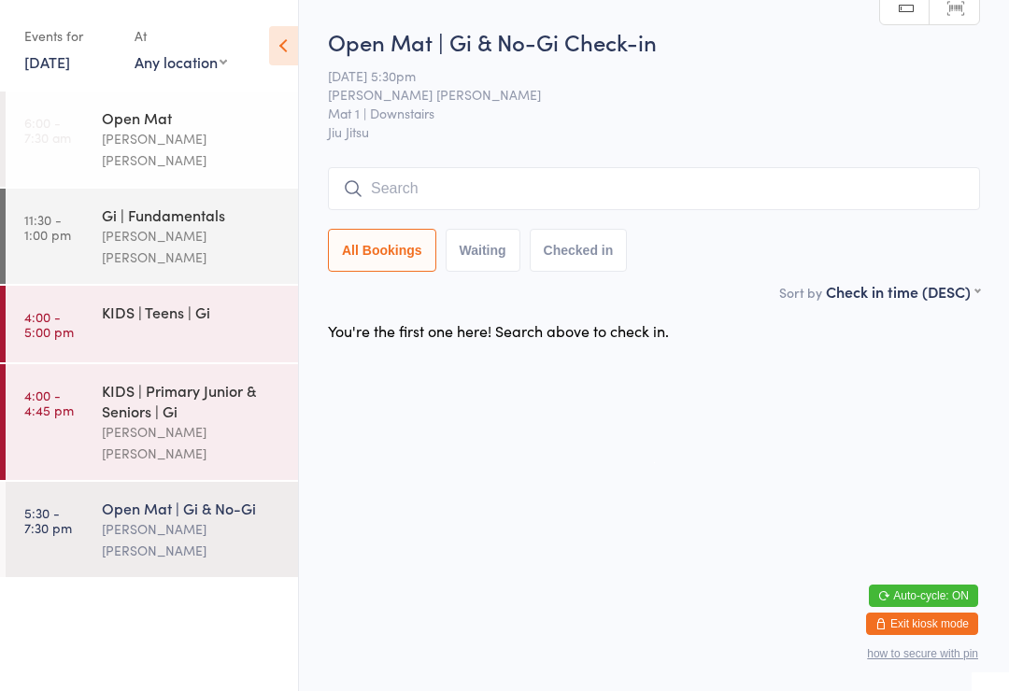
click at [155, 518] on div "[PERSON_NAME] [PERSON_NAME]" at bounding box center [192, 539] width 180 height 43
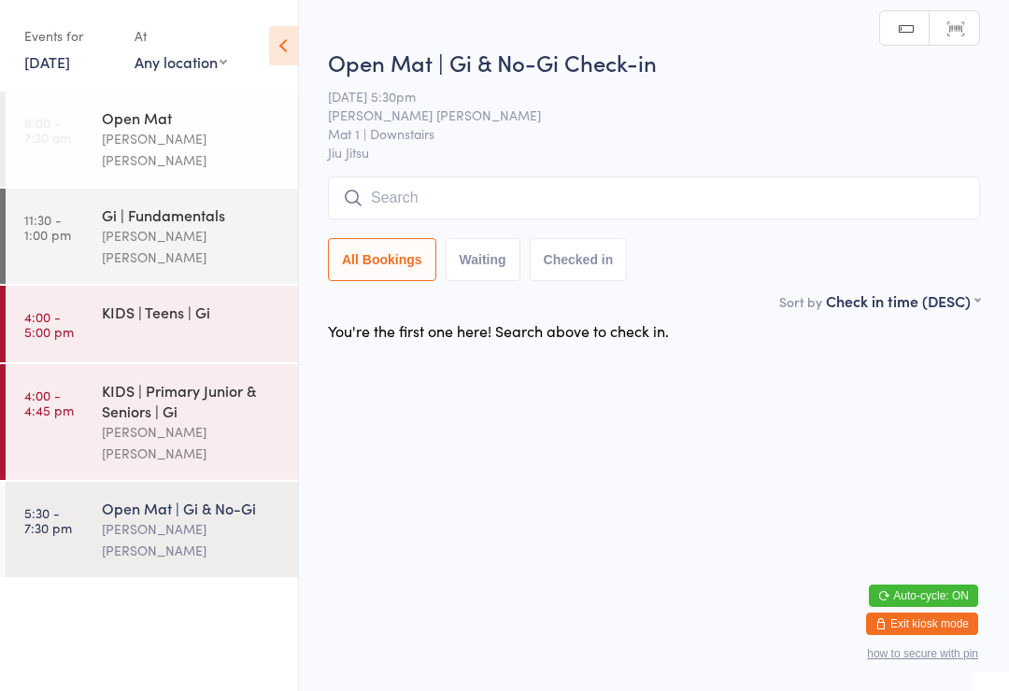
click at [160, 494] on div "Open Mat | Gi & No-Gi Lucas Costa Santana" at bounding box center [200, 529] width 196 height 95
click at [433, 217] on input "search" at bounding box center [654, 198] width 652 height 43
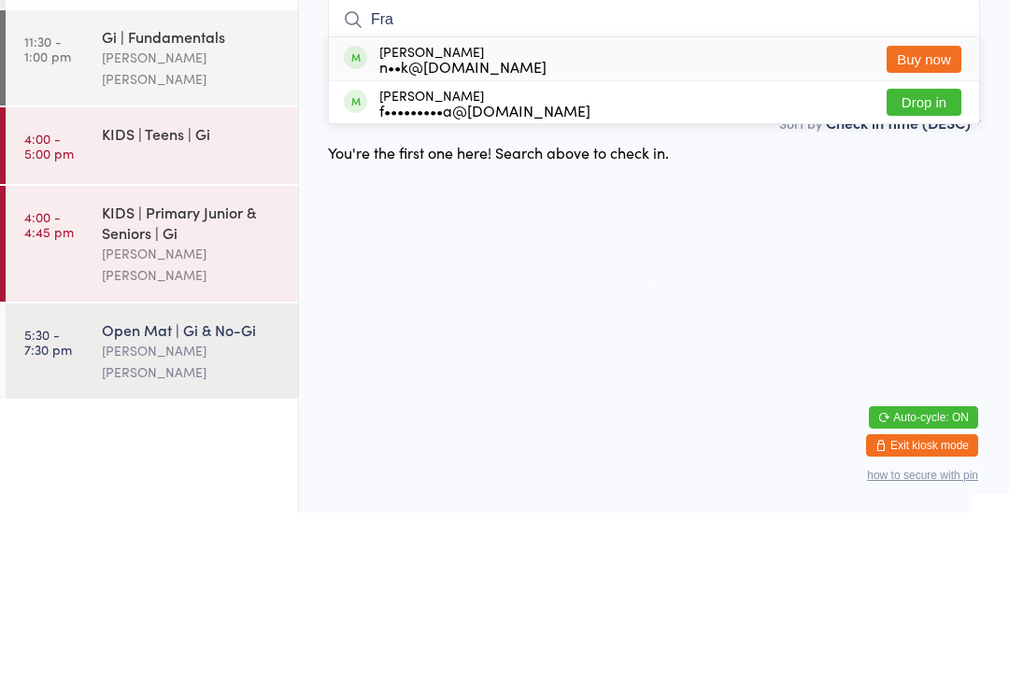
type input "Fra"
click at [419, 281] on div "f•••••••••a@gmail.com" at bounding box center [484, 288] width 211 height 15
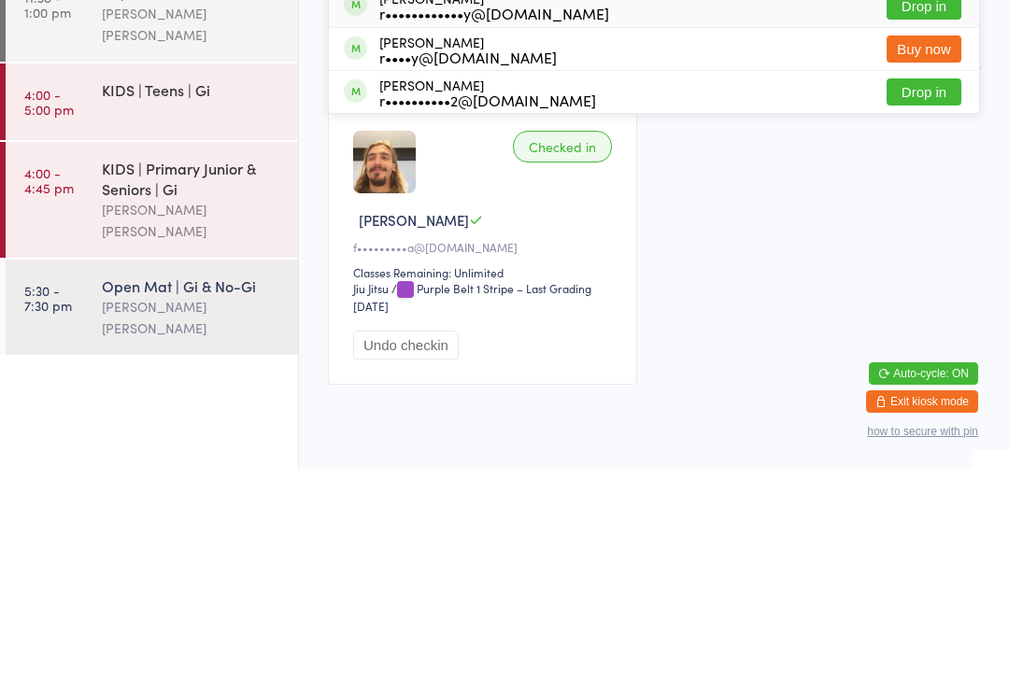
type input "Ry"
click at [923, 301] on button "Drop in" at bounding box center [924, 314] width 75 height 27
